Goal: Find specific page/section: Find specific page/section

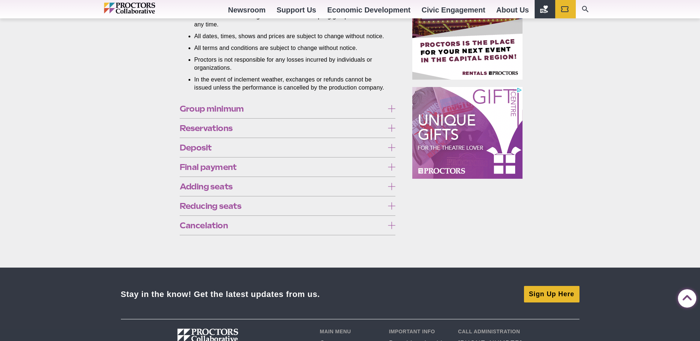
scroll to position [551, 0]
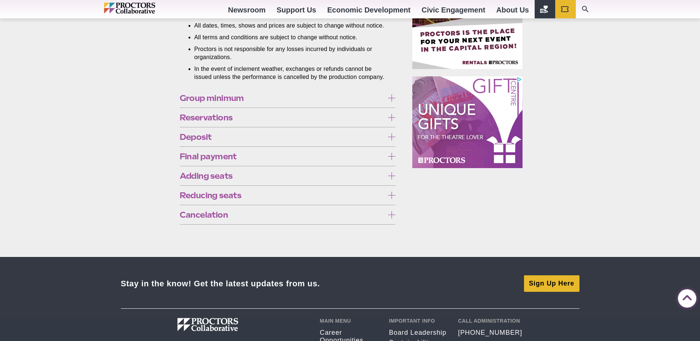
click at [391, 219] on icon at bounding box center [391, 214] width 7 height 7
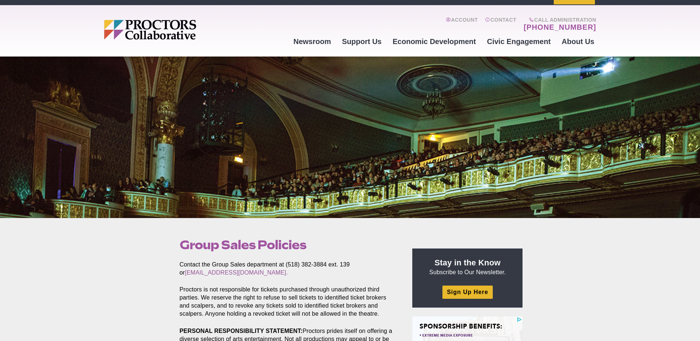
scroll to position [0, 0]
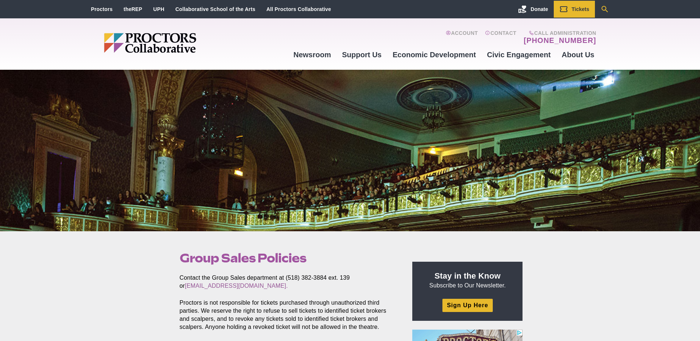
click at [605, 9] on icon "Search" at bounding box center [604, 9] width 9 height 9
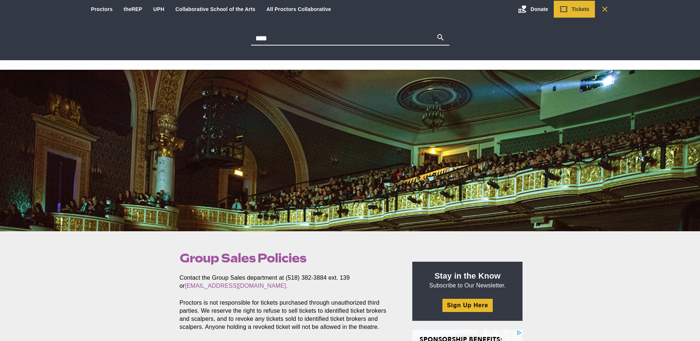
type input "****"
click at [436, 33] on button "Search" at bounding box center [440, 38] width 9 height 10
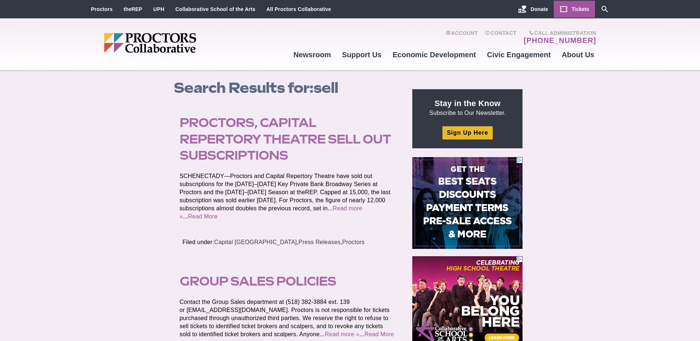
click at [570, 10] on link "Tickets" at bounding box center [573, 9] width 41 height 17
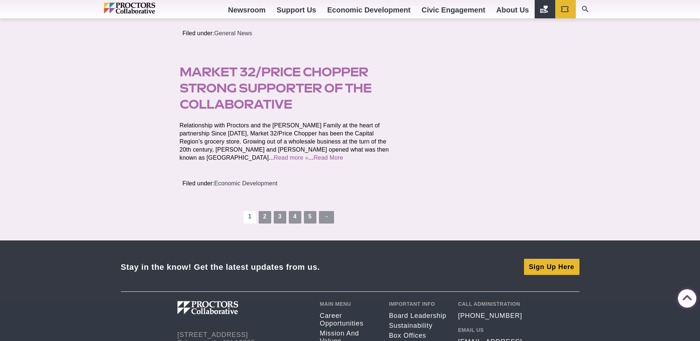
scroll to position [1571, 0]
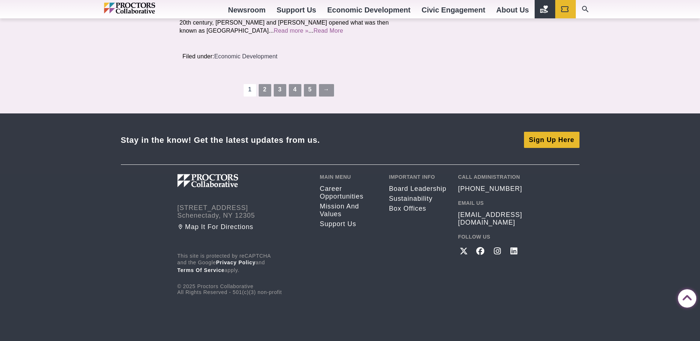
drag, startPoint x: 455, startPoint y: 218, endPoint x: 557, endPoint y: 217, distance: 101.4
click at [559, 217] on footer "Stay in the know! Get the latest updates from us. Sign Up Here [STREET_ADDRESS]…" at bounding box center [350, 227] width 700 height 228
drag, startPoint x: 527, startPoint y: 215, endPoint x: 434, endPoint y: 214, distance: 93.3
click at [434, 214] on footer "Stay in the know! Get the latest updates from us. Sign Up Here [STREET_ADDRESS]…" at bounding box center [350, 227] width 700 height 228
